Goal: Transaction & Acquisition: Purchase product/service

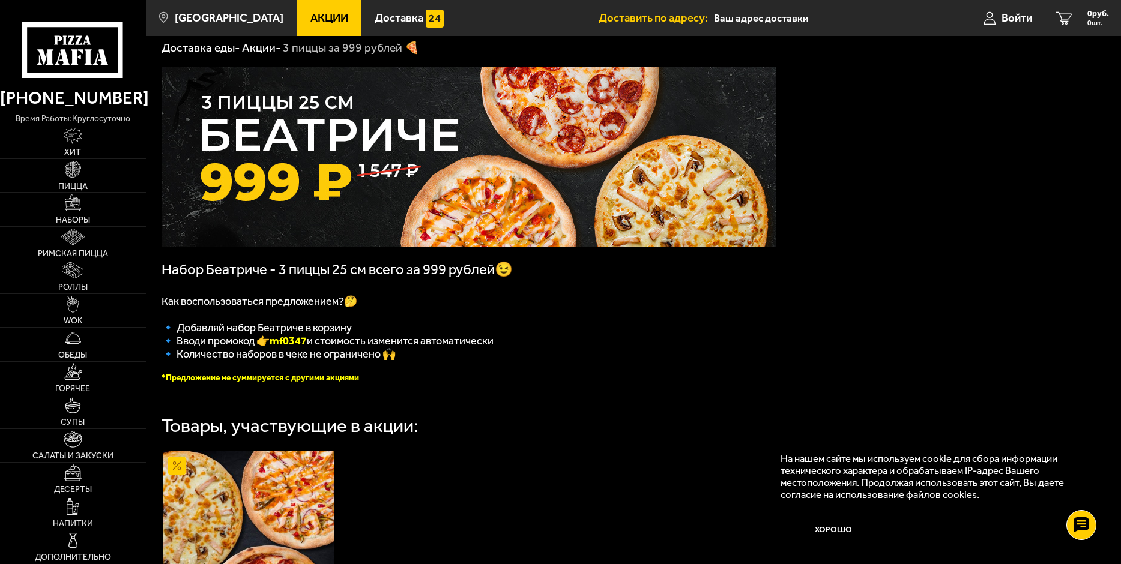
scroll to position [60, 0]
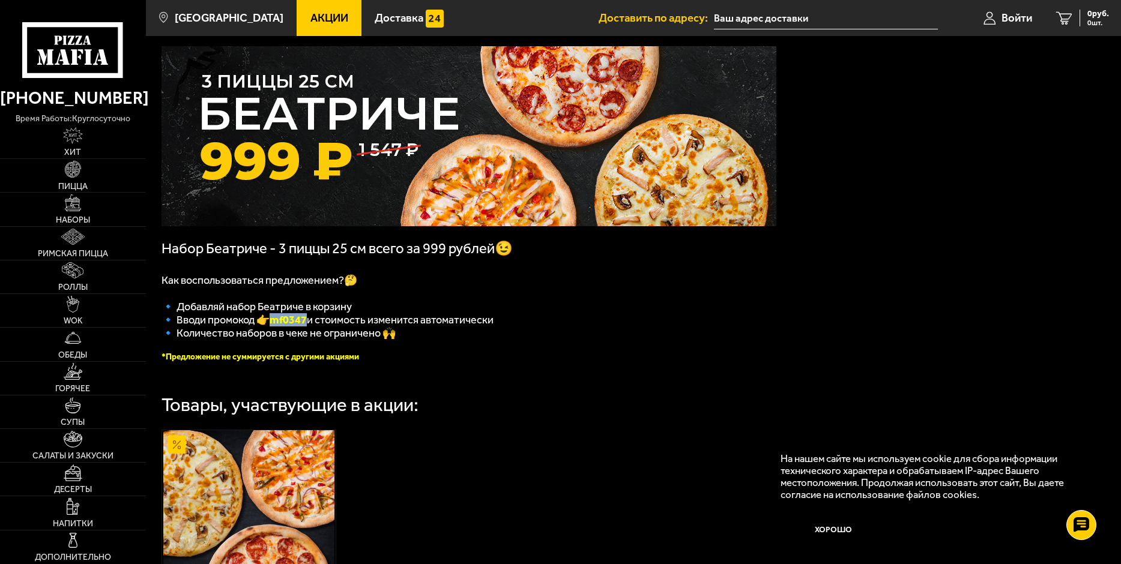
drag, startPoint x: 275, startPoint y: 326, endPoint x: 310, endPoint y: 326, distance: 35.4
click at [307, 326] on b "mf0347" at bounding box center [288, 319] width 37 height 13
copy b "mf0347"
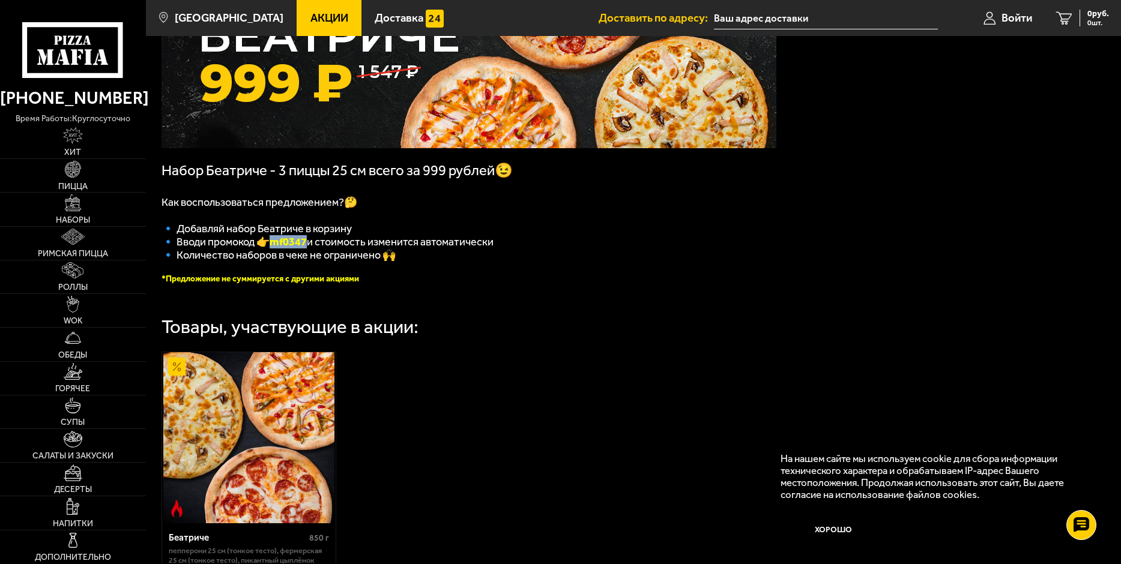
scroll to position [0, 0]
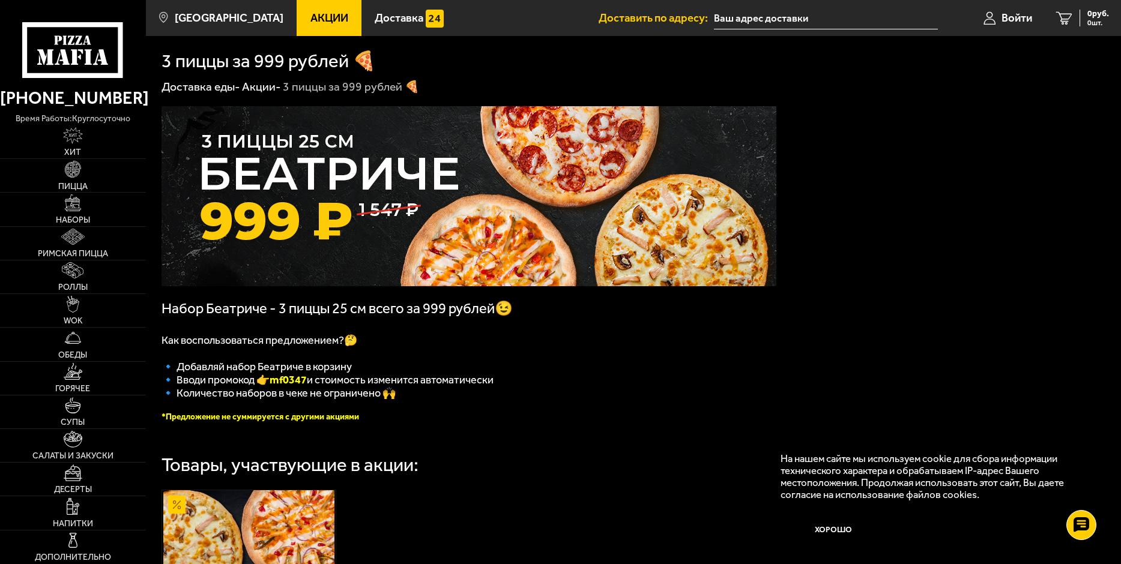
click at [761, 23] on input "text" at bounding box center [826, 18] width 224 height 22
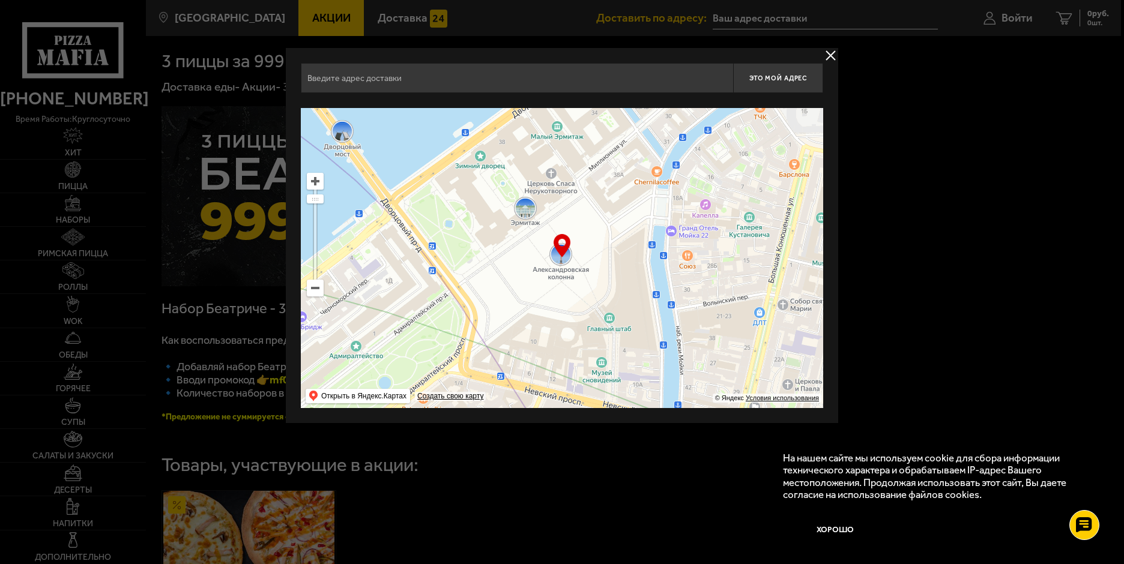
click at [421, 79] on input "text" at bounding box center [517, 78] width 432 height 30
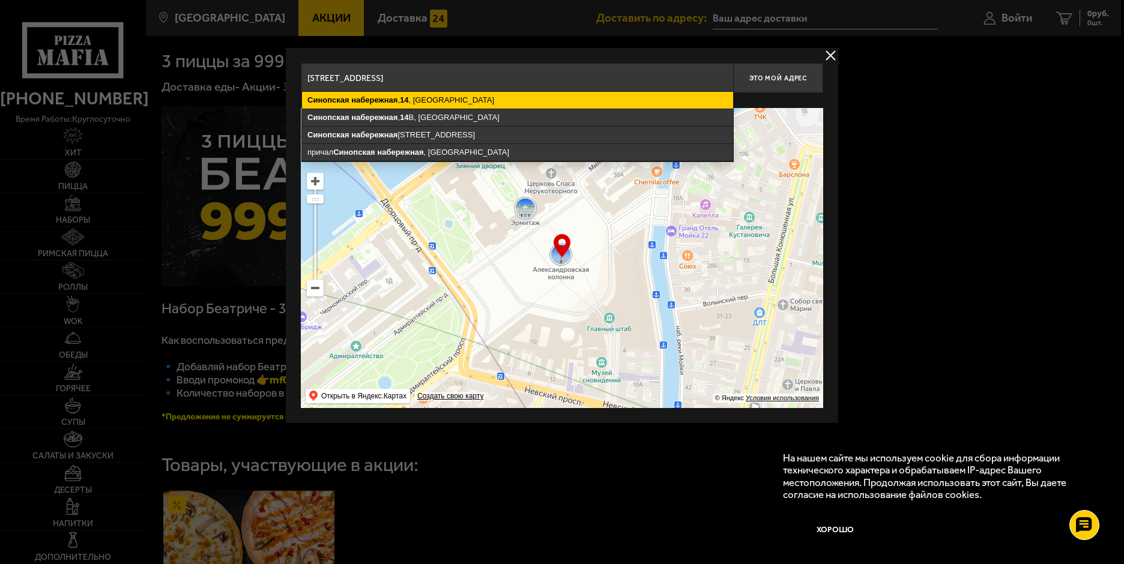
click at [423, 98] on ymaps "[STREET_ADDRESS]" at bounding box center [517, 100] width 431 height 17
type input "[STREET_ADDRESS]"
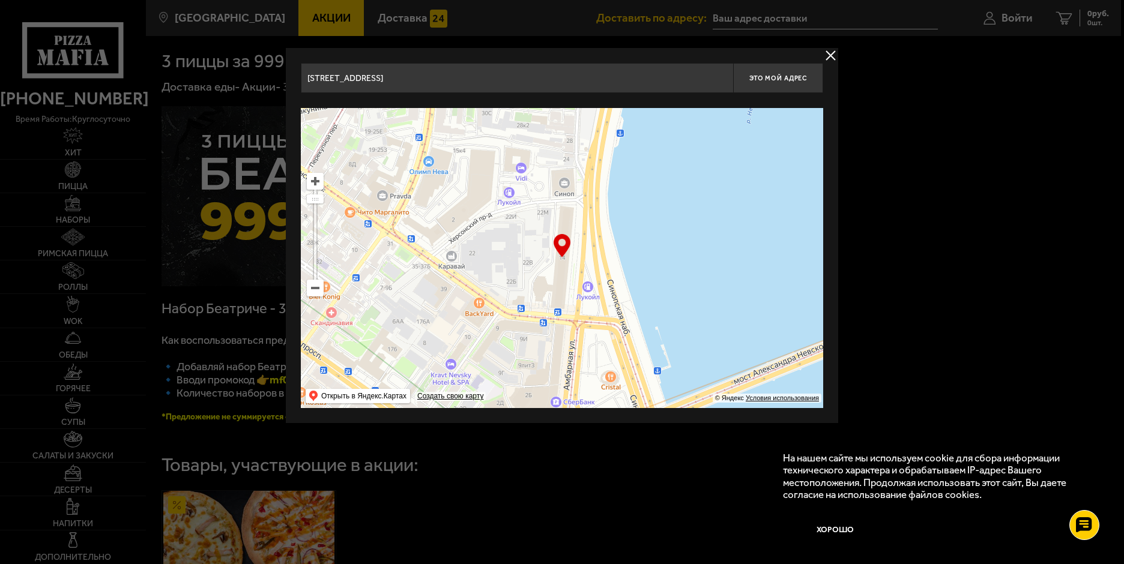
click at [563, 291] on ymaps at bounding box center [562, 258] width 522 height 300
drag, startPoint x: 560, startPoint y: 264, endPoint x: 561, endPoint y: 287, distance: 23.5
click at [561, 287] on div "… © Яндекс Условия использования Открыть в Яндекс.Картах Создать свою карту" at bounding box center [562, 258] width 522 height 300
click at [777, 75] on span "Это мой адрес" at bounding box center [778, 78] width 58 height 8
type input "[STREET_ADDRESS]"
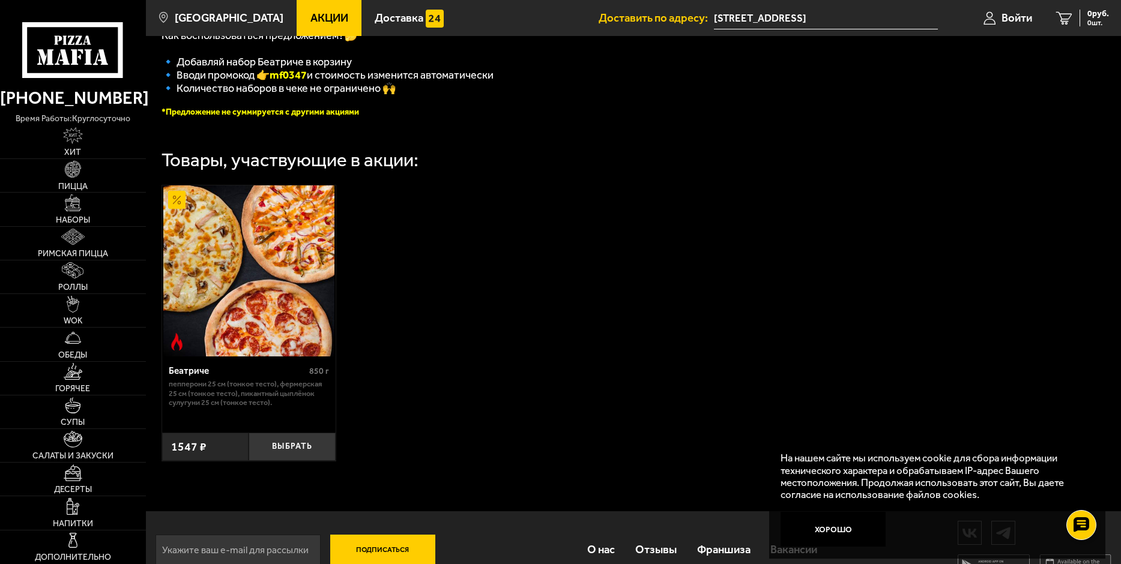
scroll to position [339, 0]
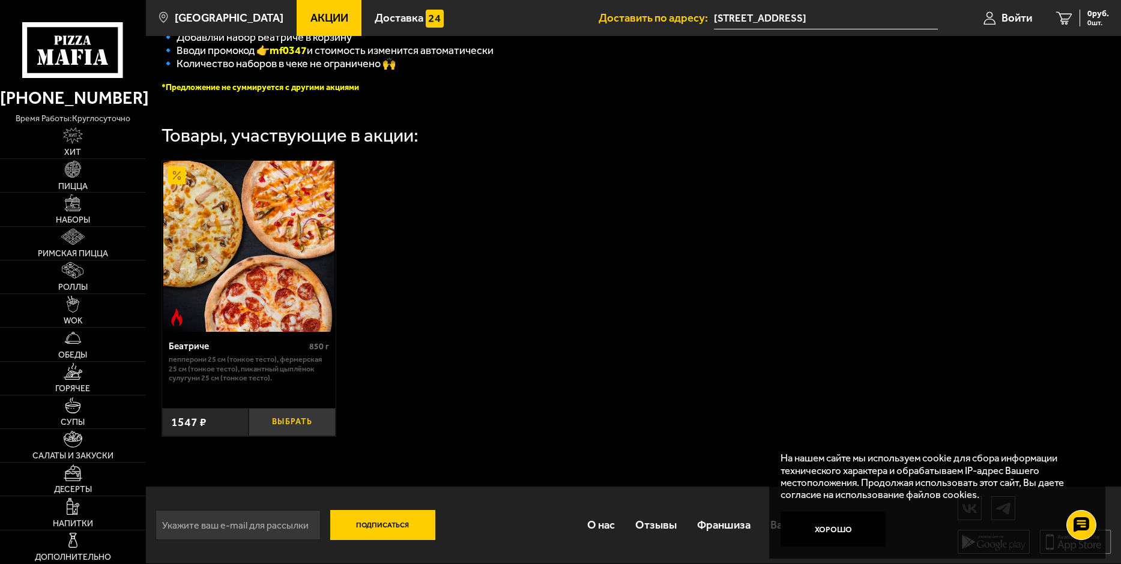
click at [309, 421] on button "Выбрать" at bounding box center [292, 422] width 87 height 29
click at [1081, 15] on span "1547 руб." at bounding box center [1091, 14] width 36 height 8
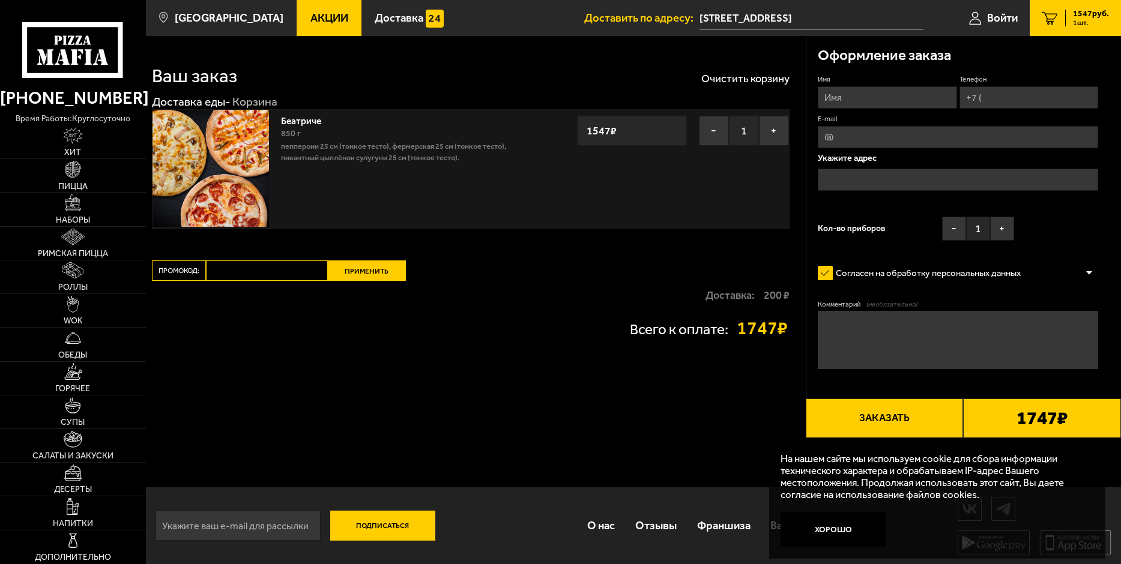
type input "[STREET_ADDRESS]"
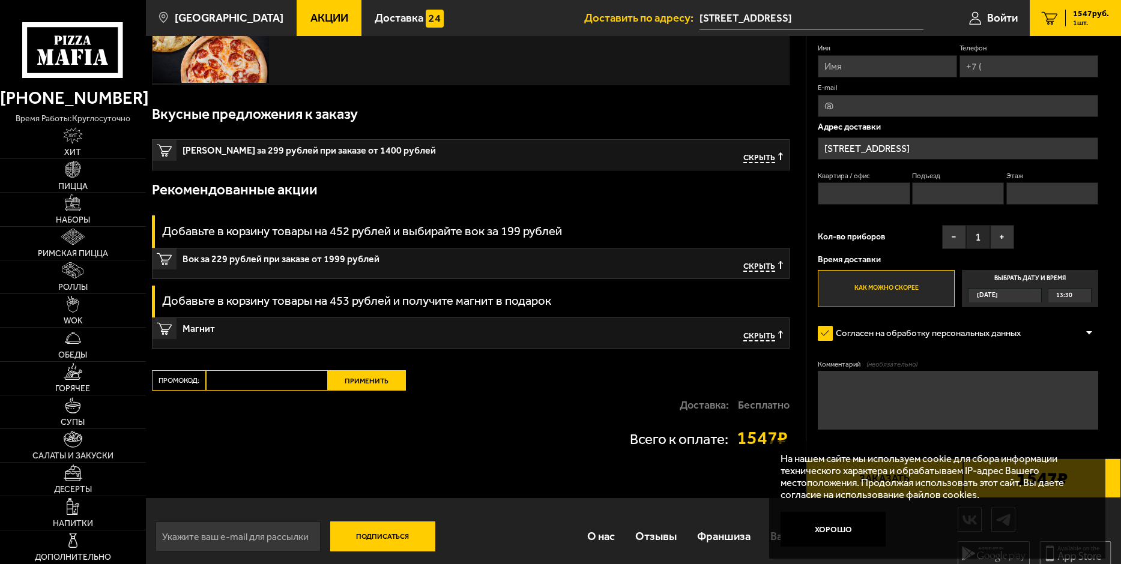
scroll to position [157, 0]
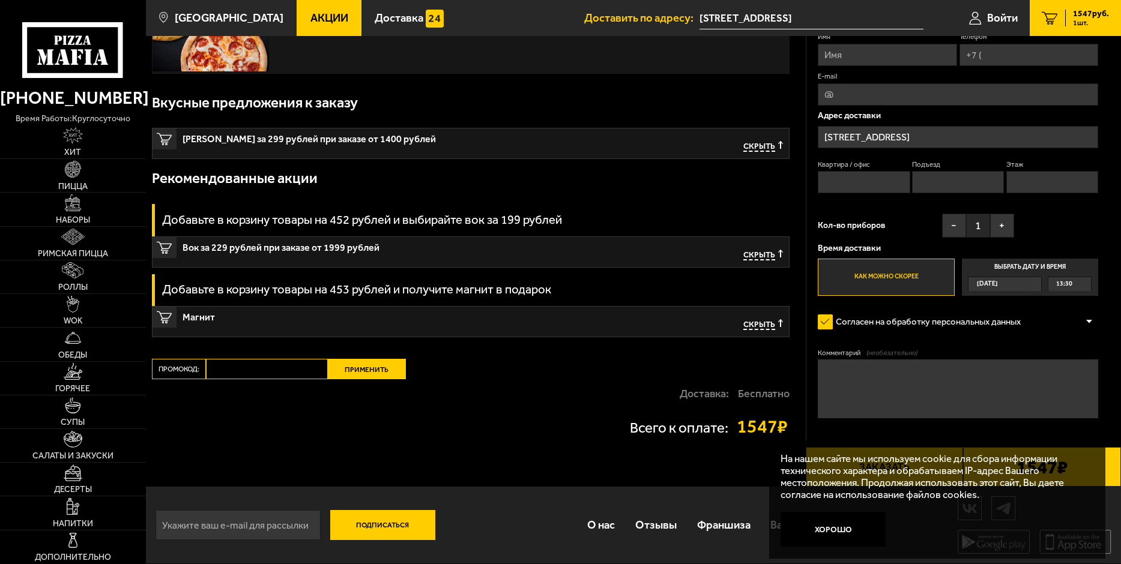
click at [281, 369] on input "Промокод:" at bounding box center [267, 369] width 122 height 20
paste input "mf0347"
type input "mf0347"
click at [369, 375] on button "Применить" at bounding box center [367, 369] width 78 height 20
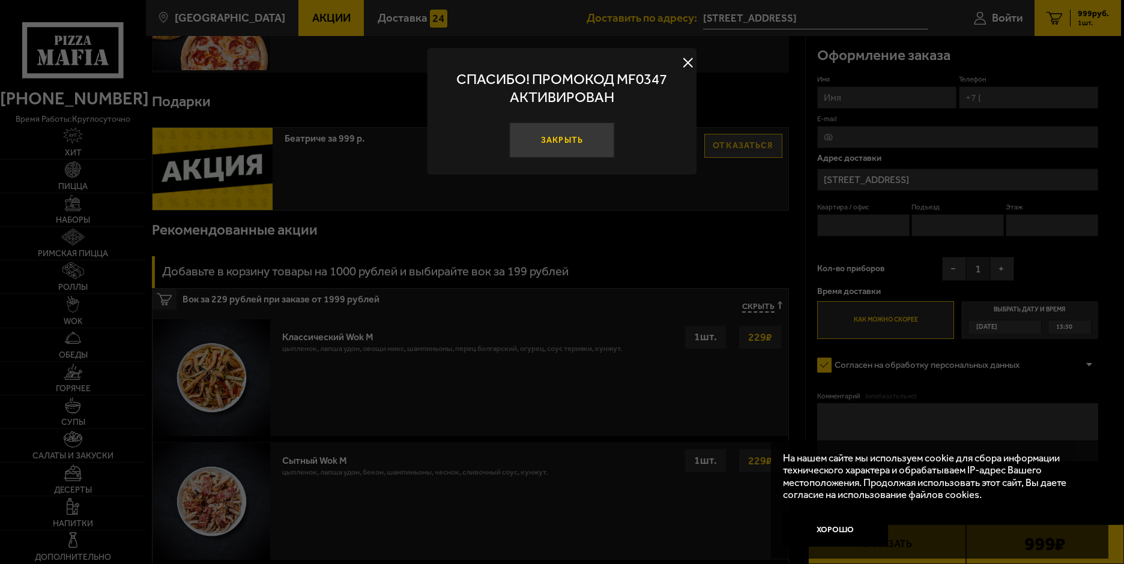
click at [555, 142] on button "Закрыть" at bounding box center [562, 139] width 106 height 35
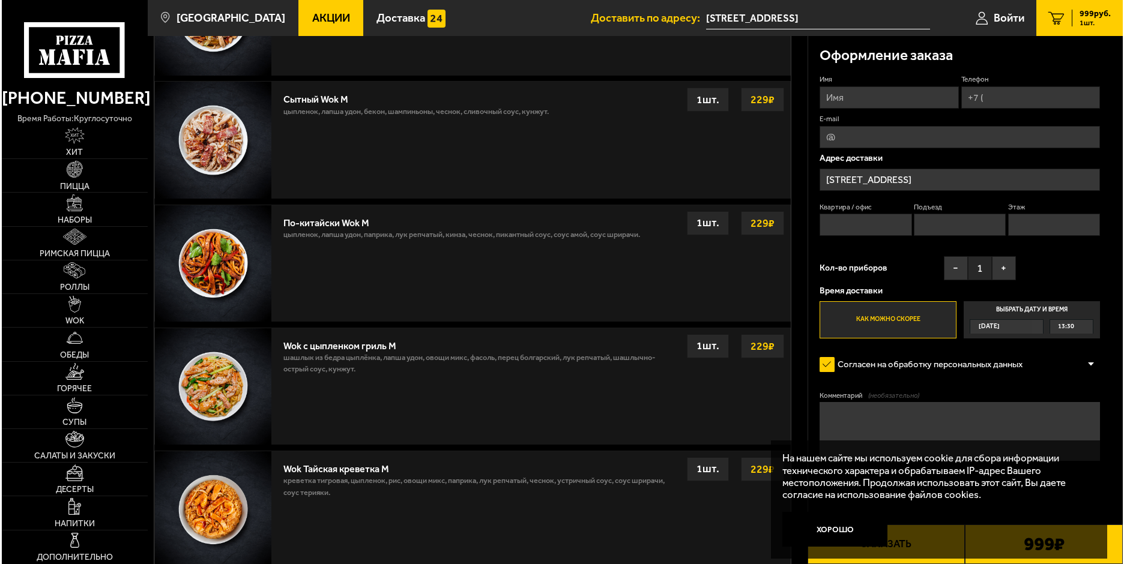
scroll to position [397, 0]
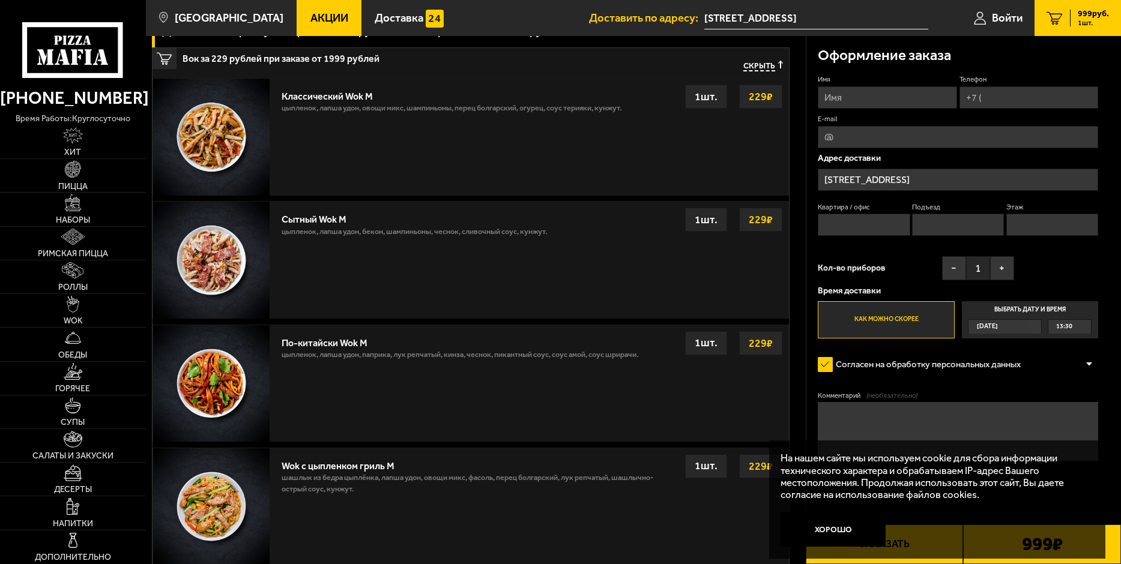
click at [848, 100] on input "Имя" at bounding box center [887, 97] width 139 height 22
type input "[PERSON_NAME]"
click at [992, 99] on input "Телефон" at bounding box center [1028, 97] width 139 height 22
type input "[PHONE_NUMBER]"
click at [1073, 80] on span "Применить скидку" at bounding box center [1058, 79] width 58 height 10
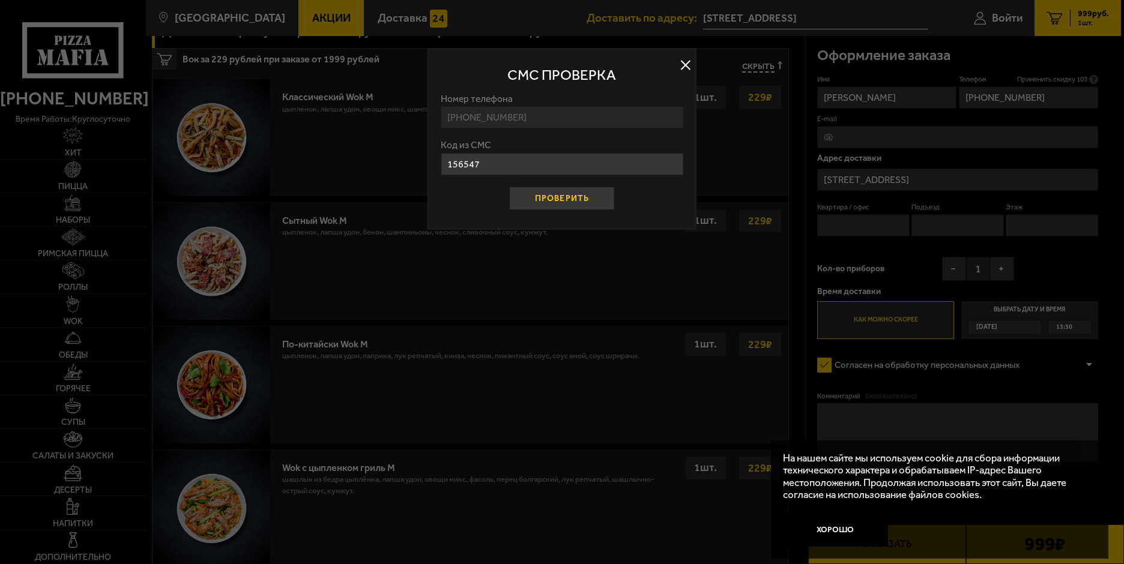
type input "156547"
click at [563, 199] on button "Проверить" at bounding box center [562, 198] width 106 height 23
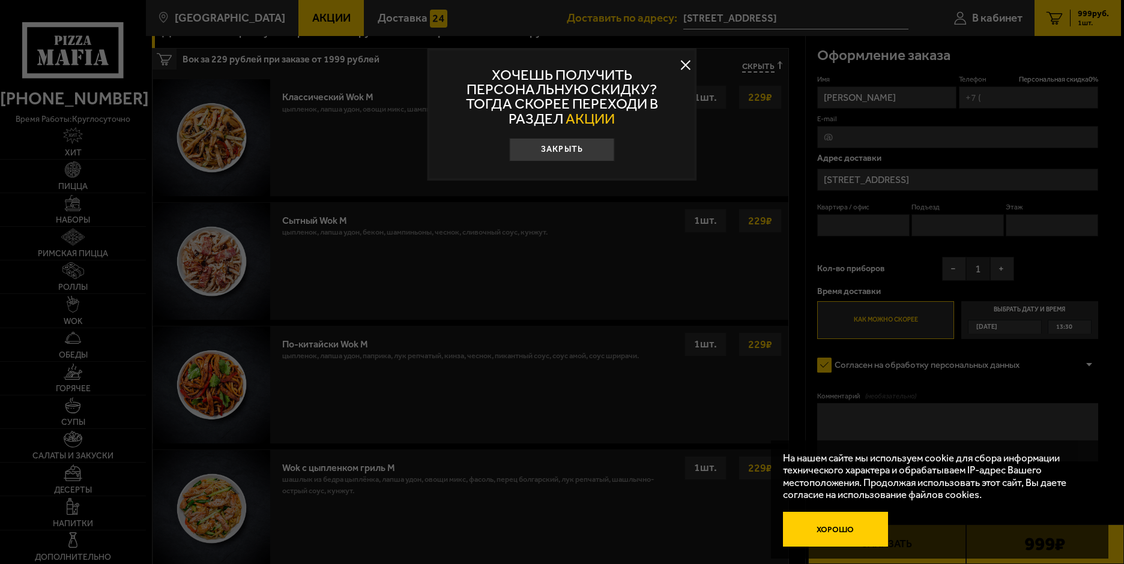
click at [832, 530] on button "Хорошо" at bounding box center [836, 529] width 106 height 35
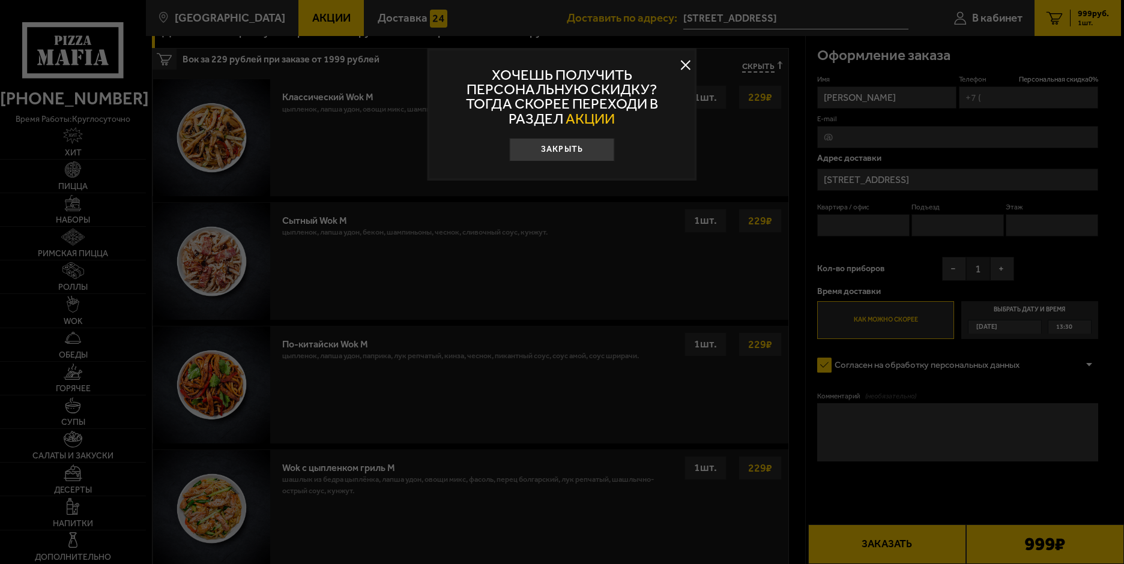
click at [601, 118] on span "АКЦИИ" at bounding box center [590, 118] width 49 height 17
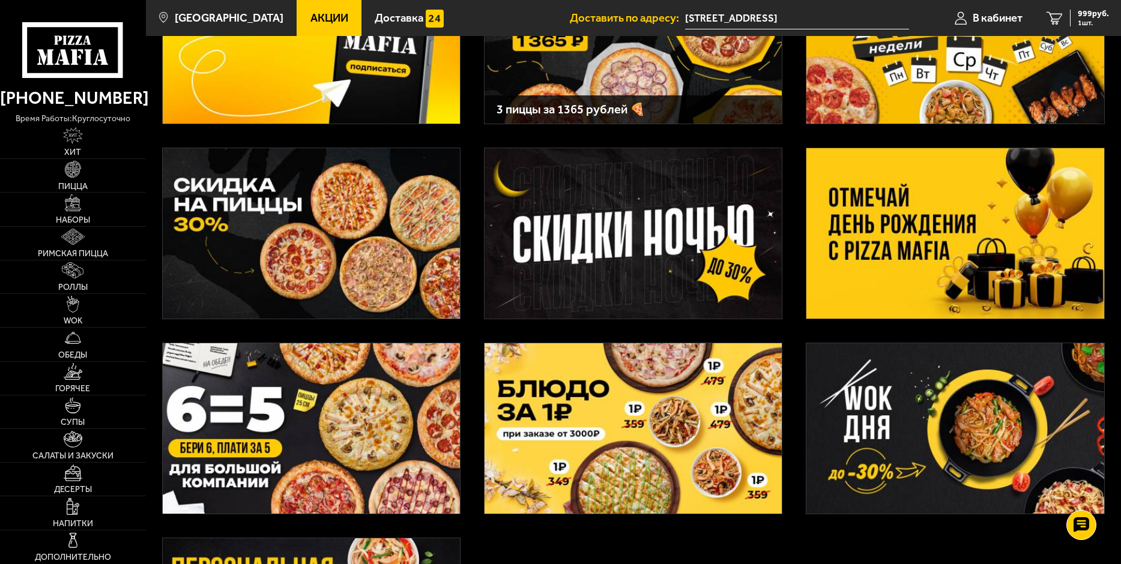
scroll to position [180, 0]
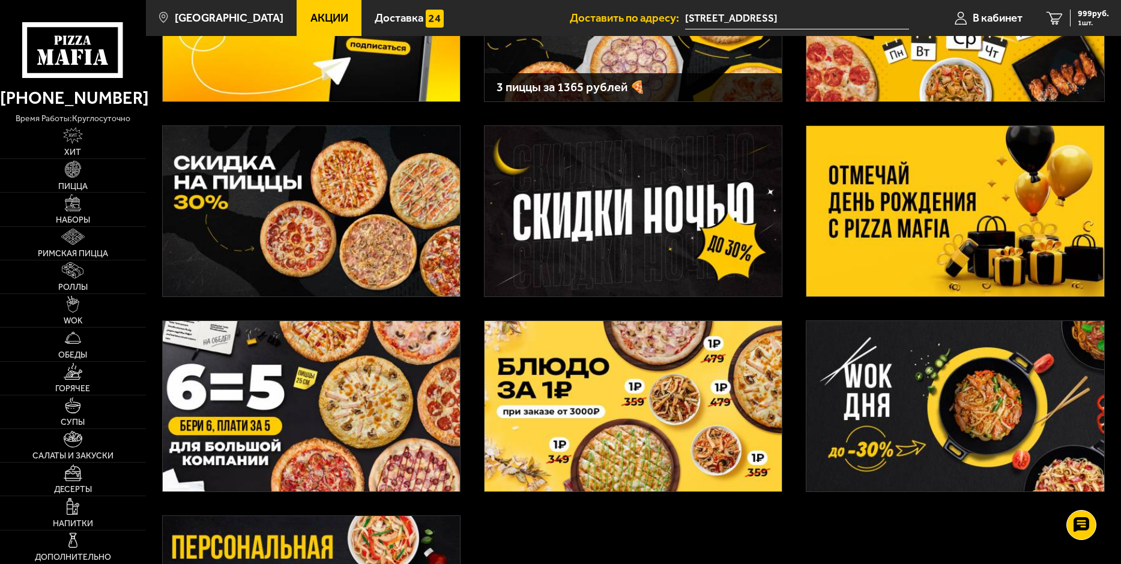
click at [887, 220] on img at bounding box center [954, 211] width 297 height 170
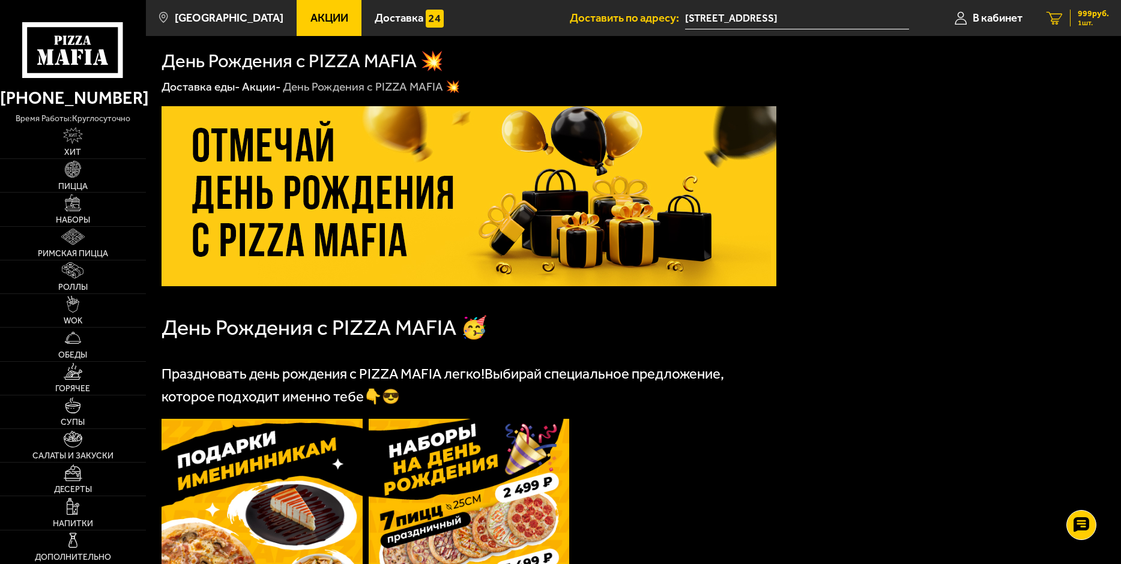
click at [1087, 19] on span "1 шт." at bounding box center [1093, 22] width 31 height 7
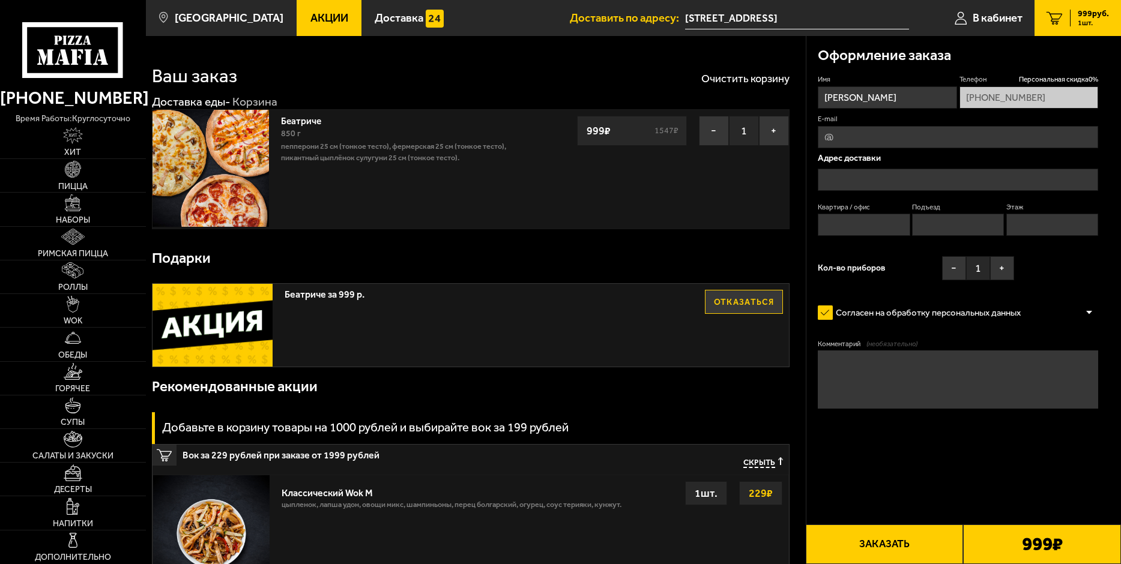
type input "[STREET_ADDRESS]"
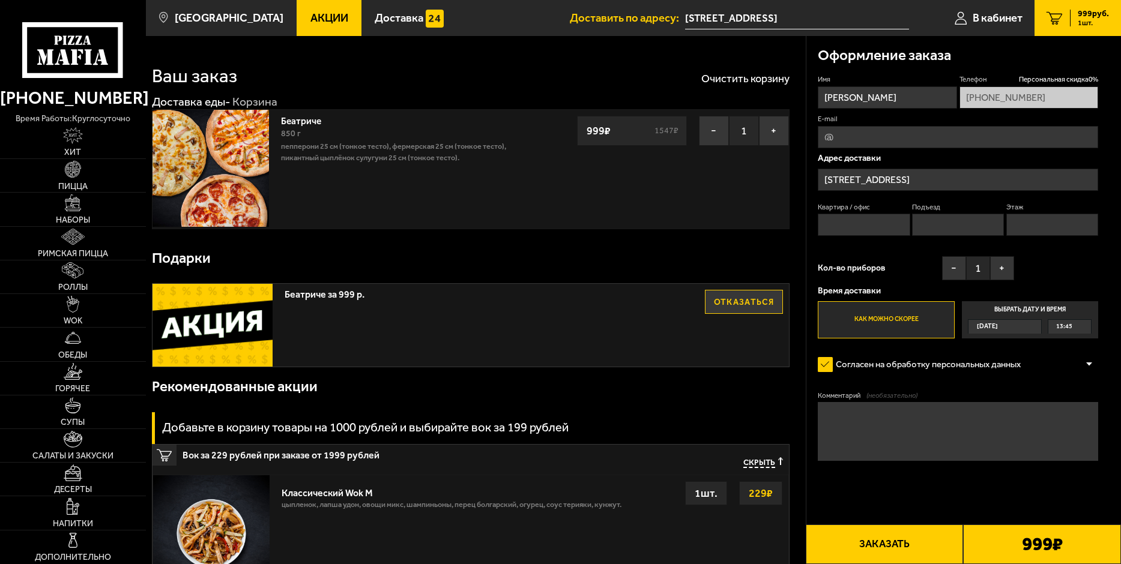
click at [237, 319] on img at bounding box center [212, 325] width 120 height 83
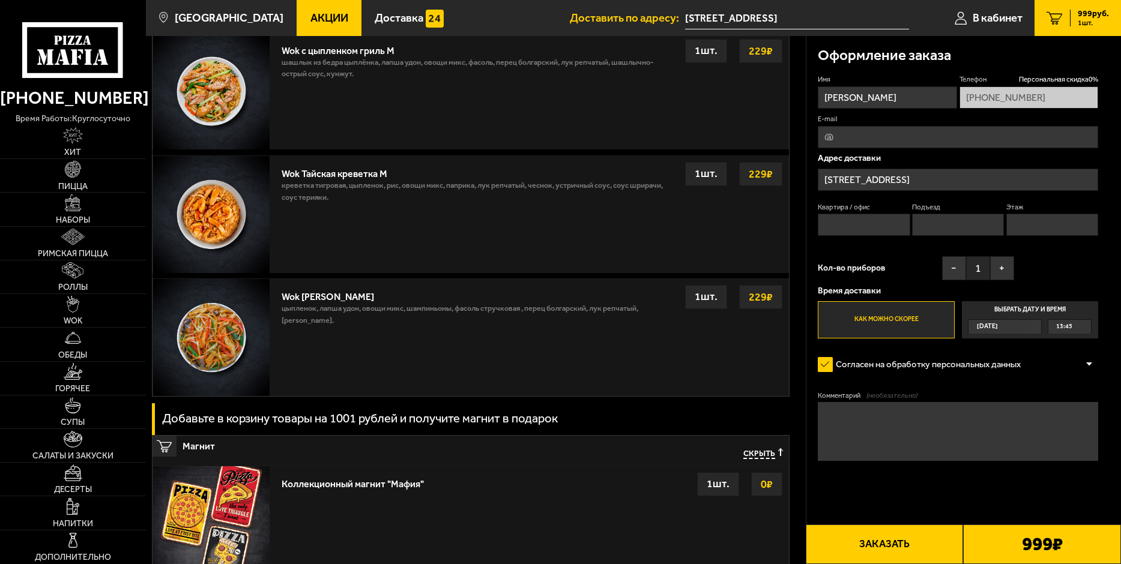
scroll to position [752, 0]
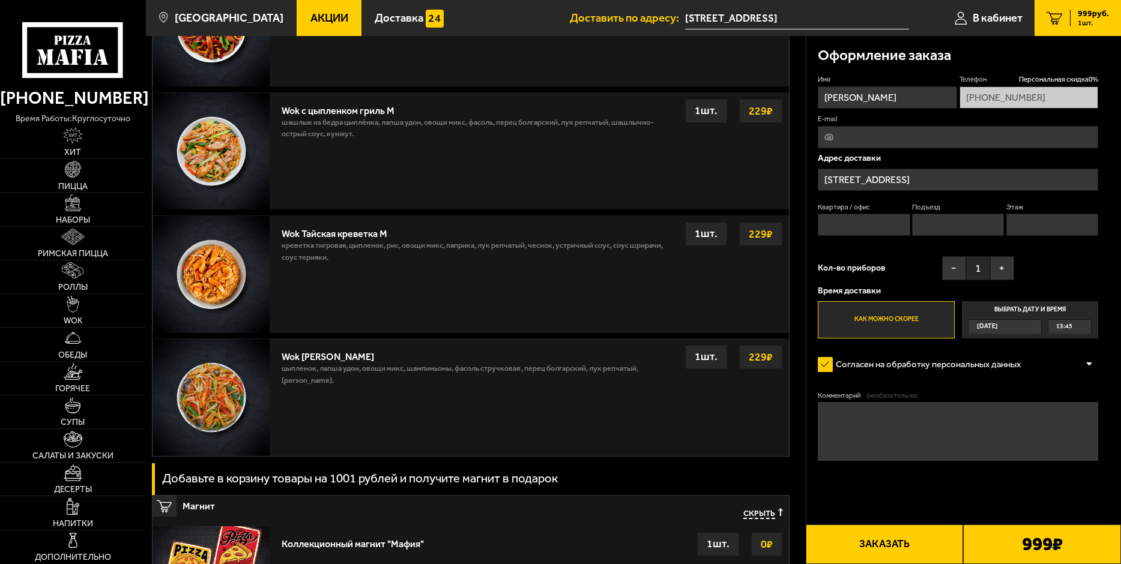
click at [929, 225] on input "Подъезд" at bounding box center [958, 225] width 92 height 22
type input "1"
click at [1088, 258] on div "Имя [PERSON_NAME] Телефон Персональная скидка 0 % [PHONE_NUMBER] E-mail Адрес д…" at bounding box center [958, 206] width 280 height 264
click at [1006, 267] on button "+" at bounding box center [1002, 268] width 24 height 24
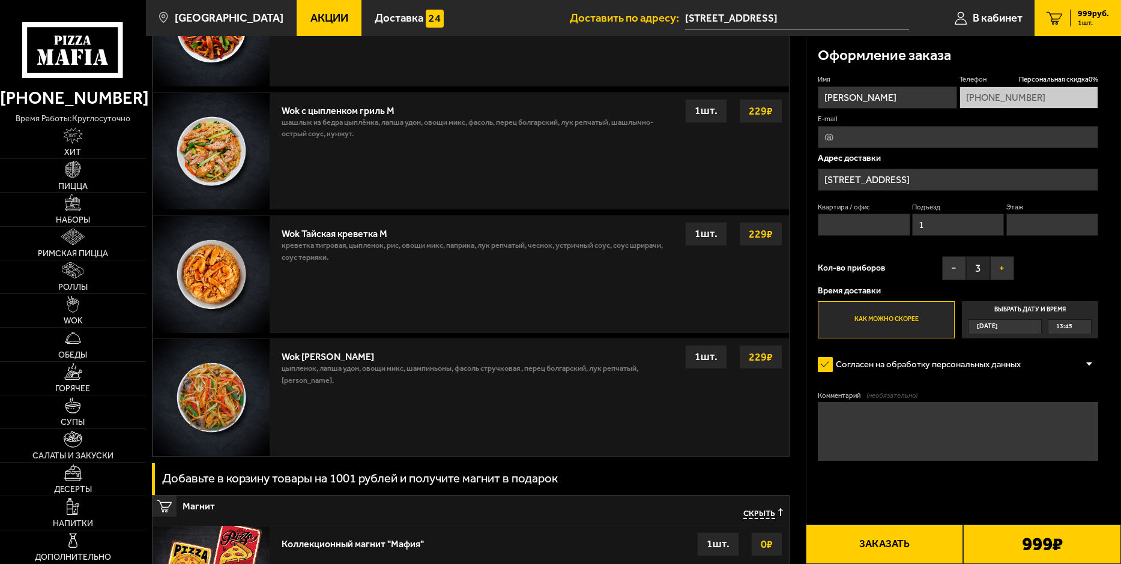
click at [1006, 267] on button "+" at bounding box center [1002, 268] width 24 height 24
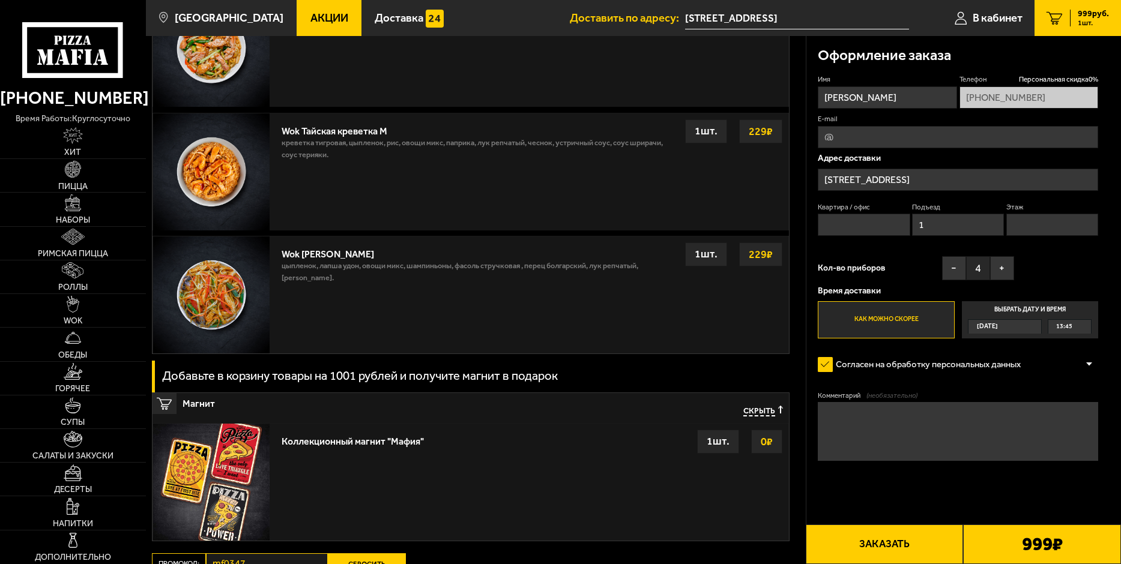
scroll to position [872, 0]
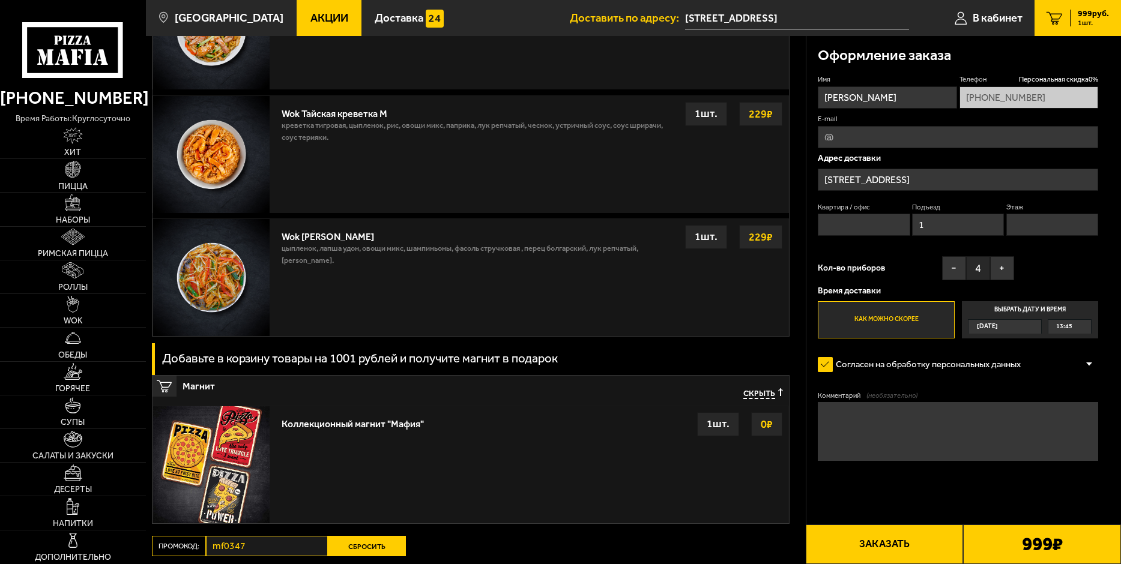
click at [967, 442] on textarea "Комментарий (необязательно)" at bounding box center [958, 431] width 280 height 58
click at [983, 417] on textarea "первый вход в здание с перекресткая с [GEOGRAPHIC_DATA]" at bounding box center [958, 431] width 280 height 58
click at [1066, 416] on textarea "первый вход в здание с перекресткаяс [GEOGRAPHIC_DATA]" at bounding box center [958, 431] width 280 height 58
click at [981, 418] on textarea "первый вход в здание с перекресткаяс [GEOGRAPHIC_DATA]." at bounding box center [958, 431] width 280 height 58
click at [1059, 416] on textarea "первый вход в здание с перекрестка с [GEOGRAPHIC_DATA]." at bounding box center [958, 431] width 280 height 58
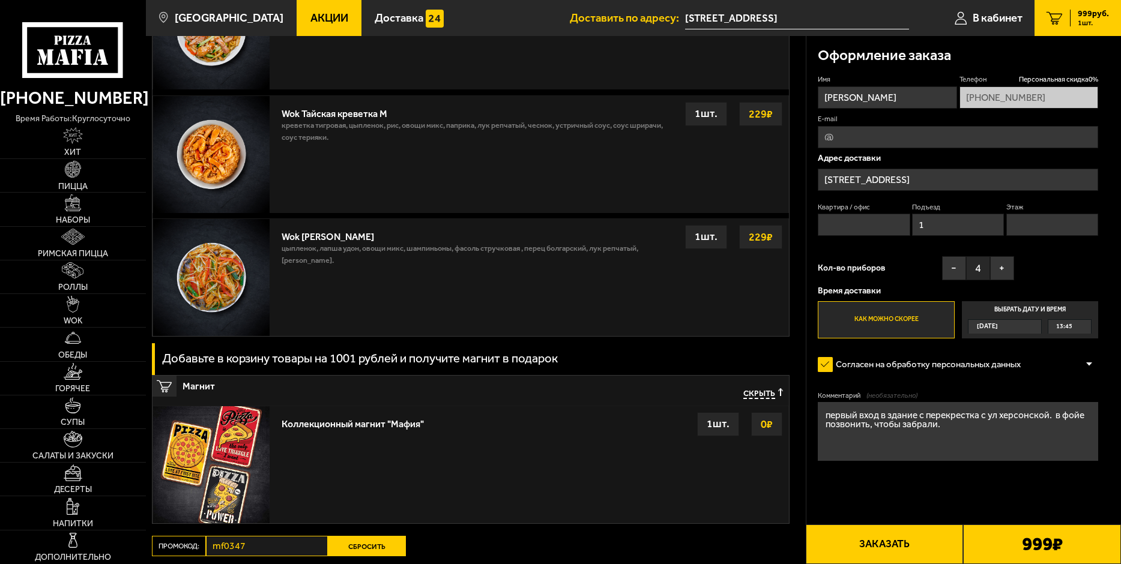
type textarea "первый вход в здание с перекрестка с ул херсонской. в фойе позвонить, чтобы заб…"
click at [909, 549] on button "Заказать" at bounding box center [885, 545] width 158 height 40
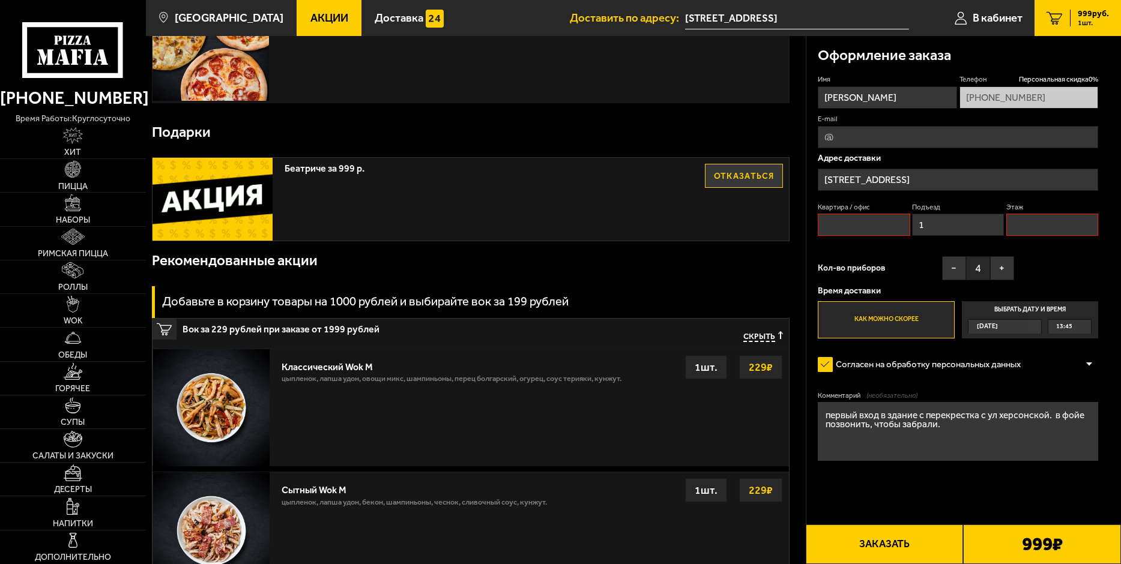
scroll to position [102, 0]
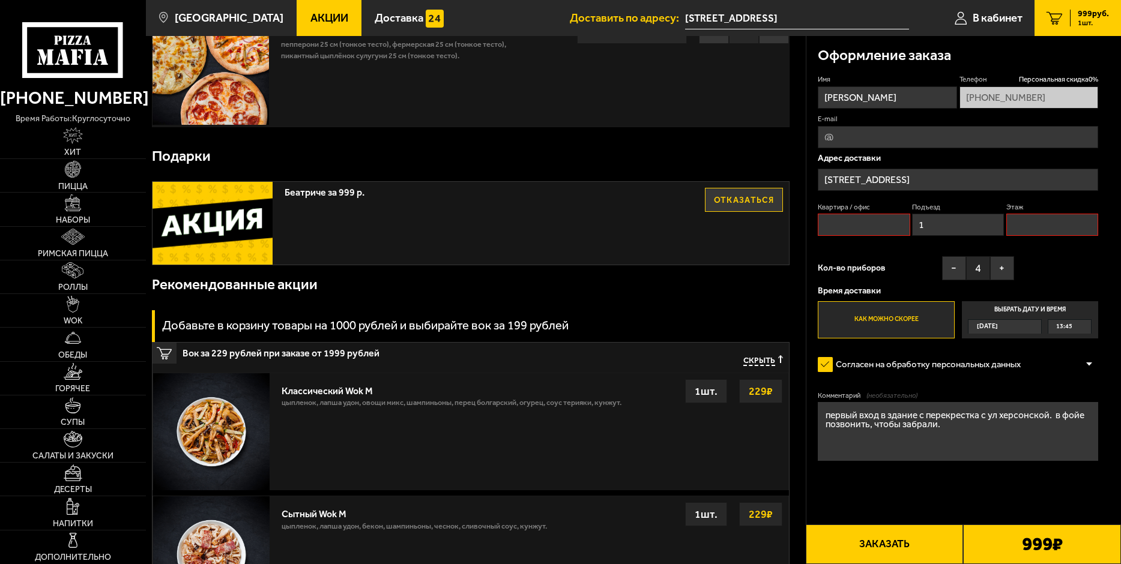
click at [863, 223] on input "Квартира / офис" at bounding box center [864, 225] width 92 height 22
type input "0"
click at [878, 549] on button "Заказать" at bounding box center [885, 545] width 158 height 40
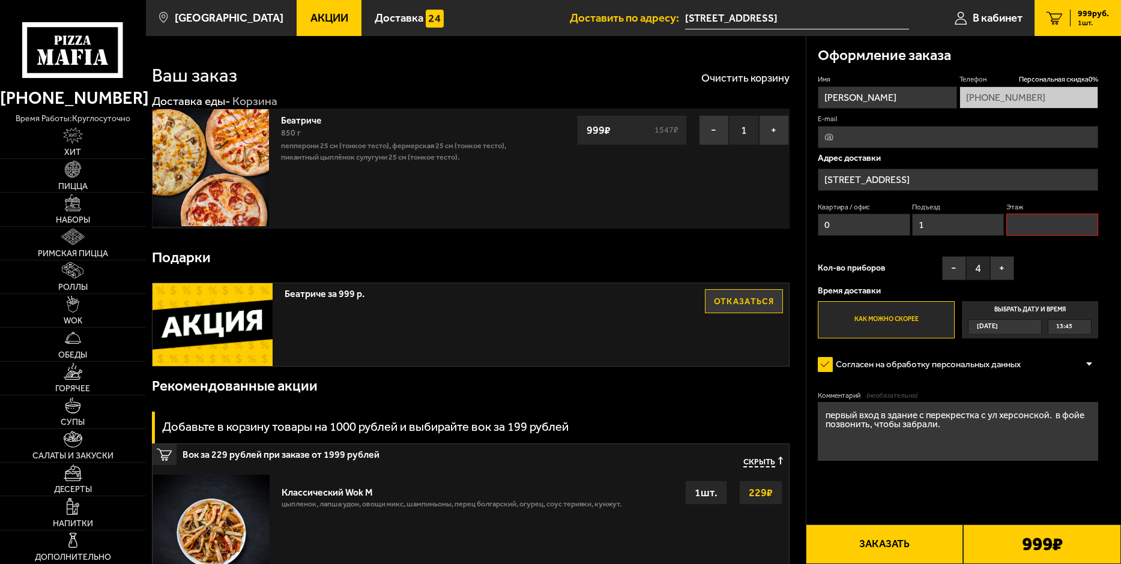
scroll to position [0, 0]
click at [1024, 223] on input "Этаж" at bounding box center [1052, 225] width 92 height 22
type input "1"
click at [864, 316] on label "Как можно скорее" at bounding box center [886, 319] width 137 height 37
click at [0, 0] on input "Как можно скорее" at bounding box center [0, 0] width 0 height 0
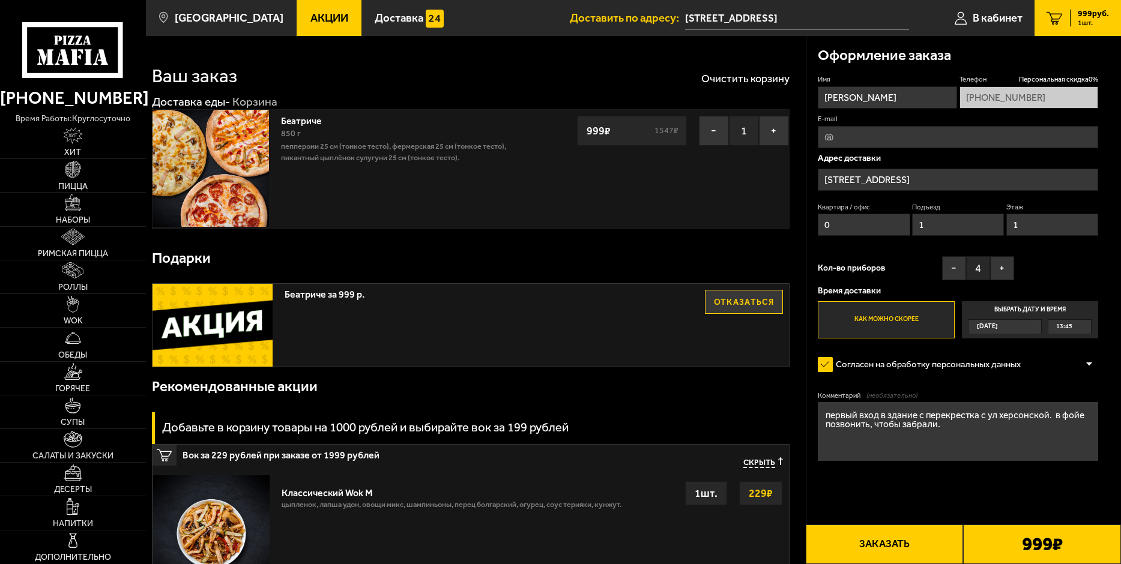
click at [884, 544] on button "Заказать" at bounding box center [885, 545] width 158 height 40
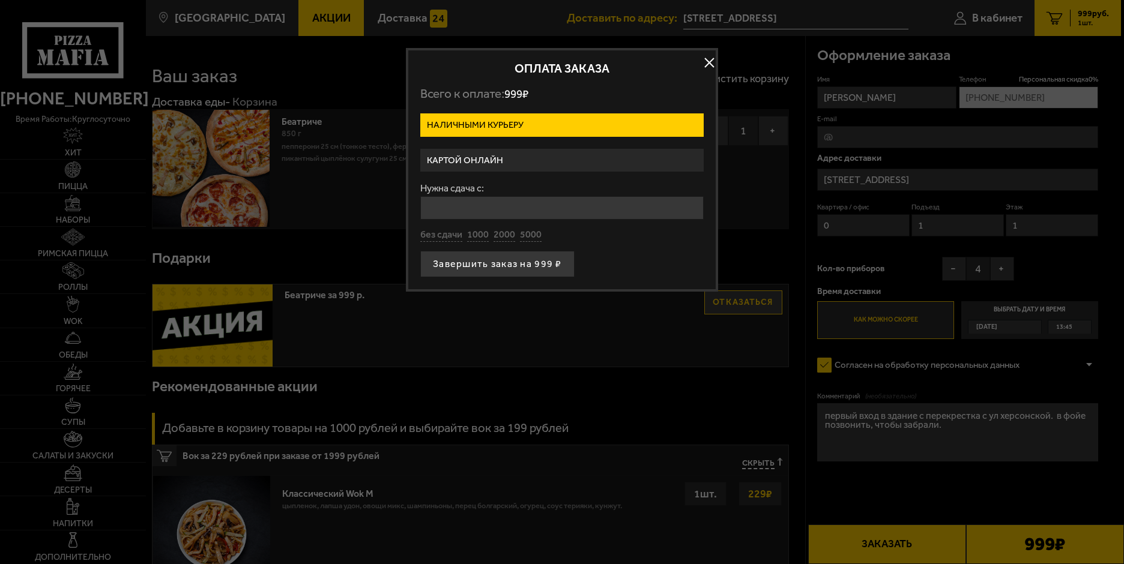
click at [504, 163] on label "Картой онлайн" at bounding box center [561, 160] width 283 height 23
click at [0, 0] on input "Картой онлайн" at bounding box center [0, 0] width 0 height 0
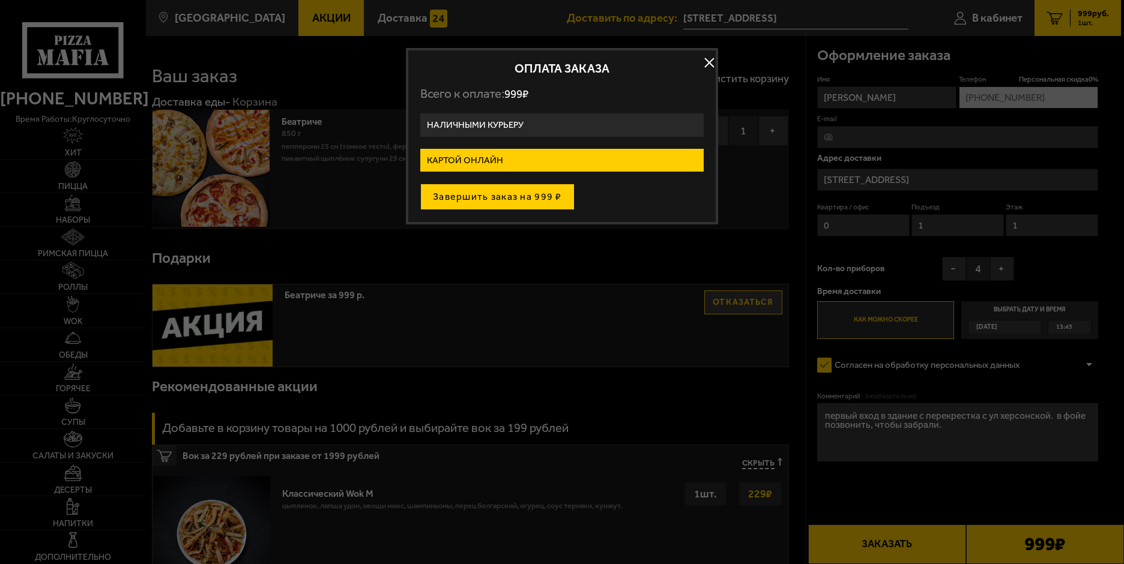
click at [526, 196] on button "Завершить заказ на 999 ₽" at bounding box center [497, 197] width 154 height 26
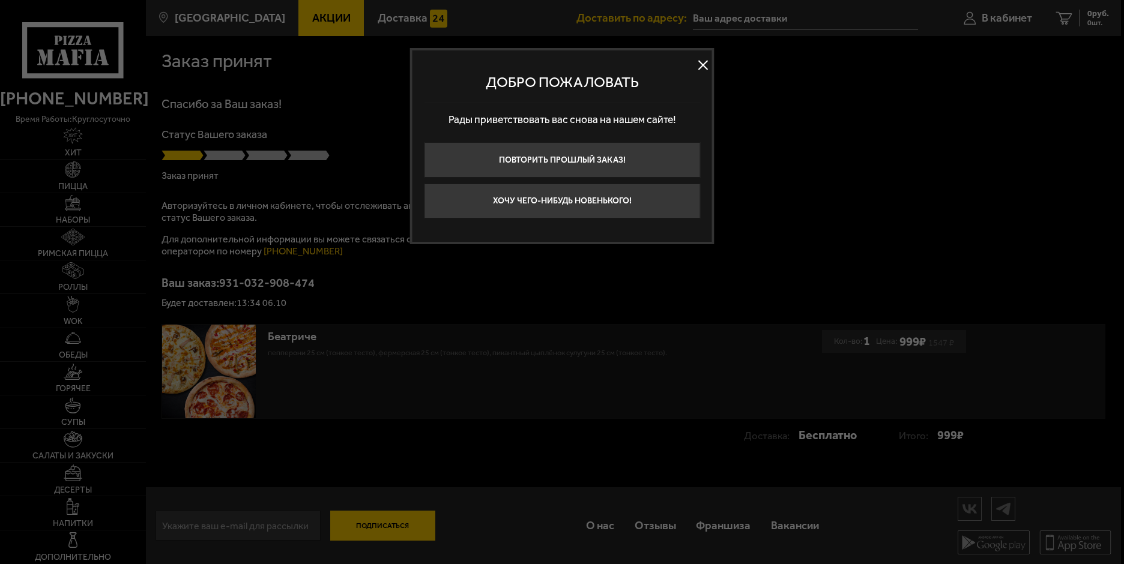
type input "[STREET_ADDRESS]"
click at [703, 61] on button at bounding box center [703, 65] width 18 height 18
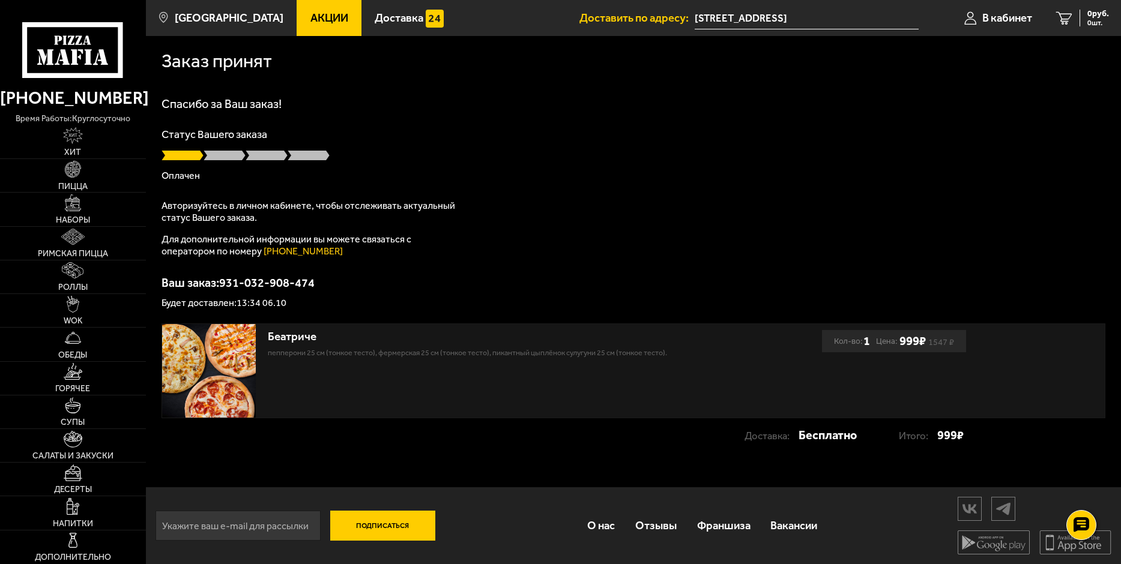
scroll to position [1, 0]
